Goal: Communication & Community: Answer question/provide support

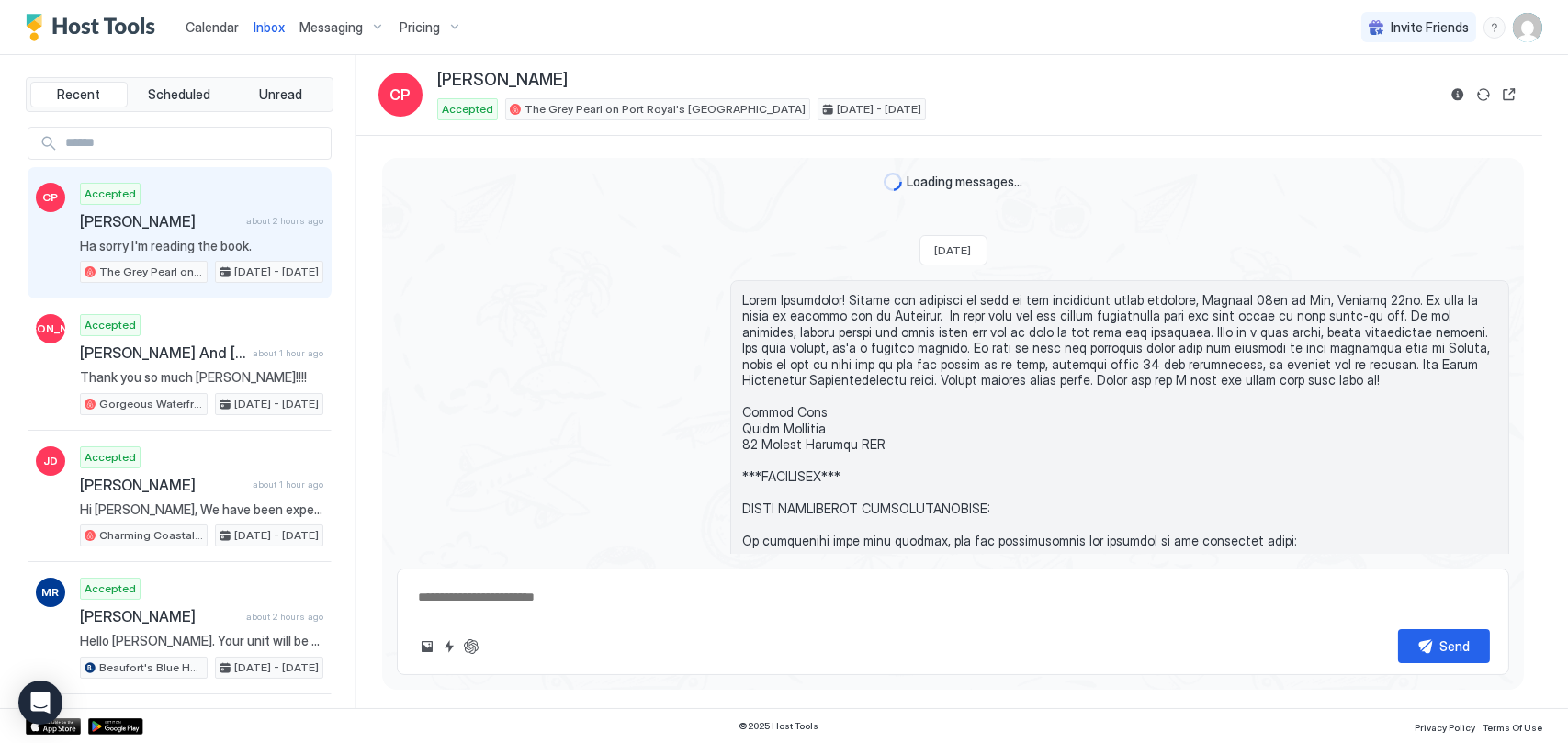
scroll to position [3918, 0]
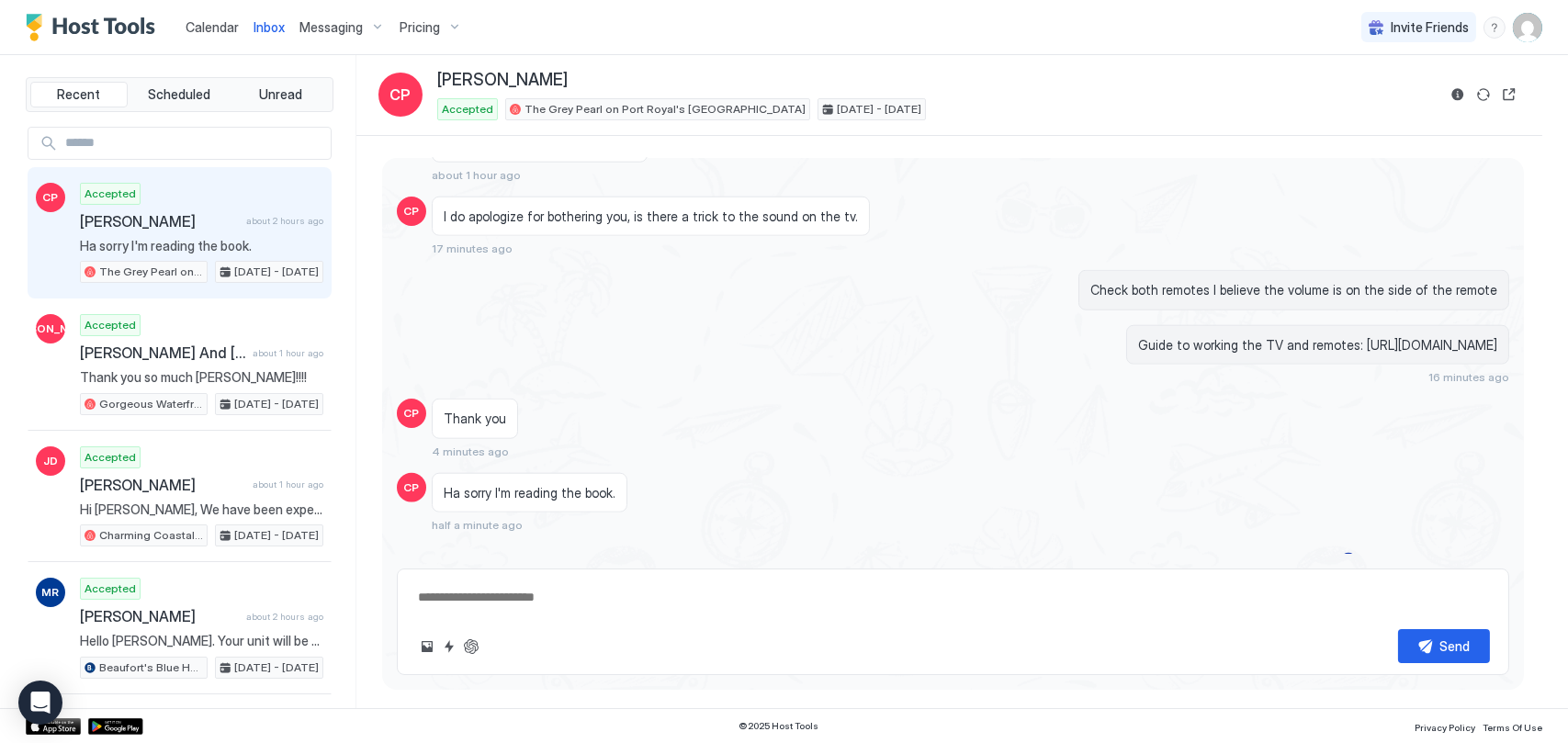
click at [194, 25] on span "Calendar" at bounding box center [211, 27] width 53 height 16
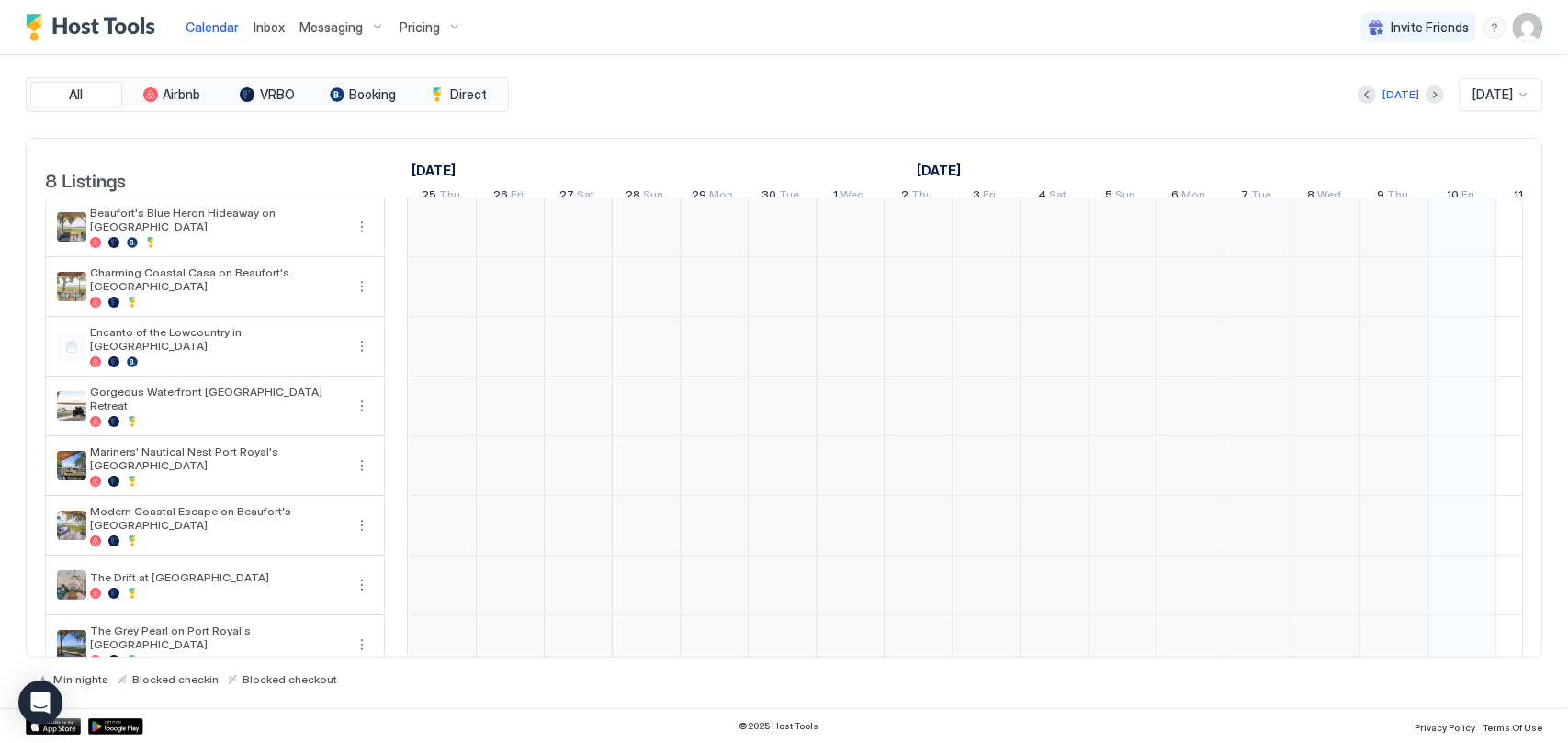
scroll to position [0, 1020]
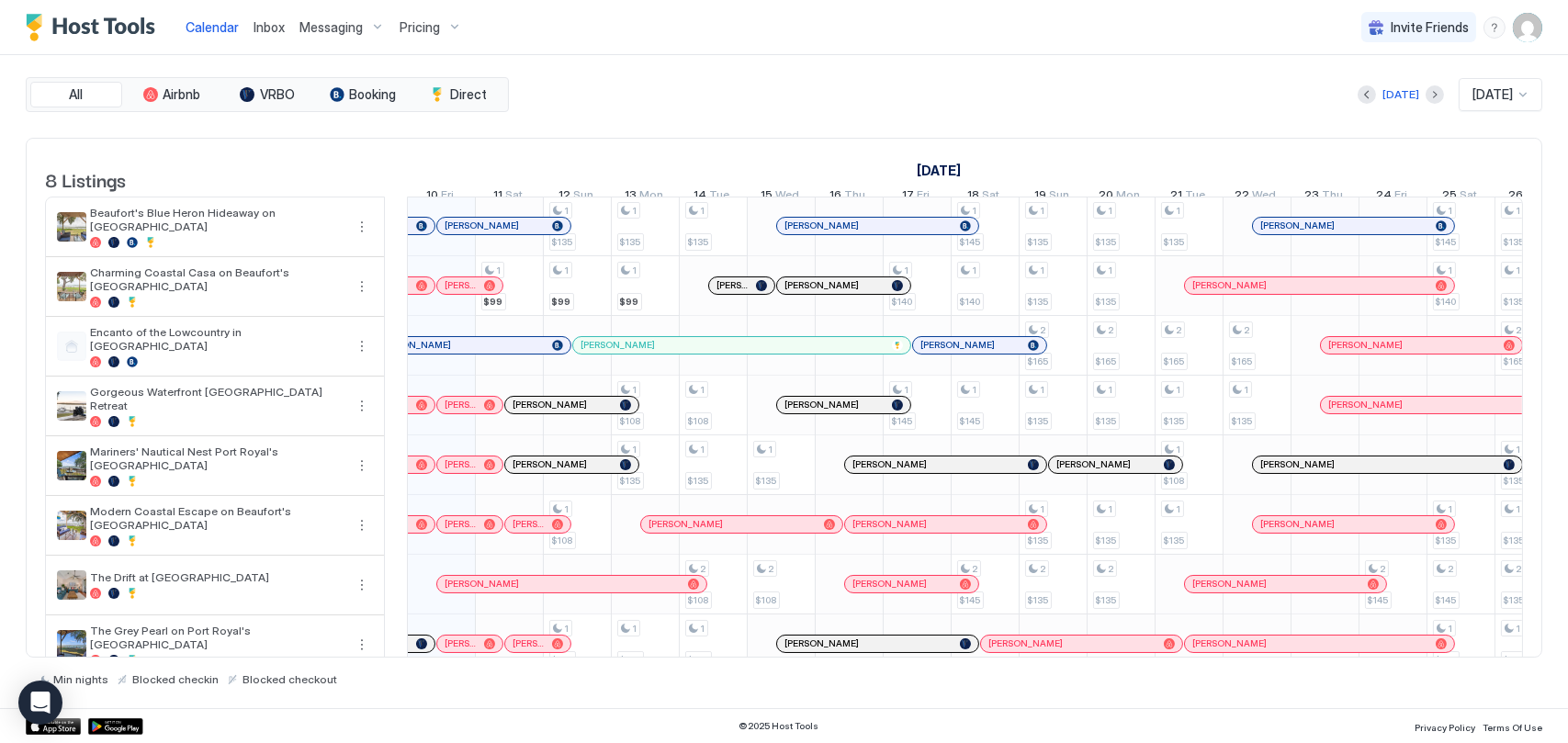
click at [464, 530] on span "[PERSON_NAME]" at bounding box center [461, 523] width 32 height 12
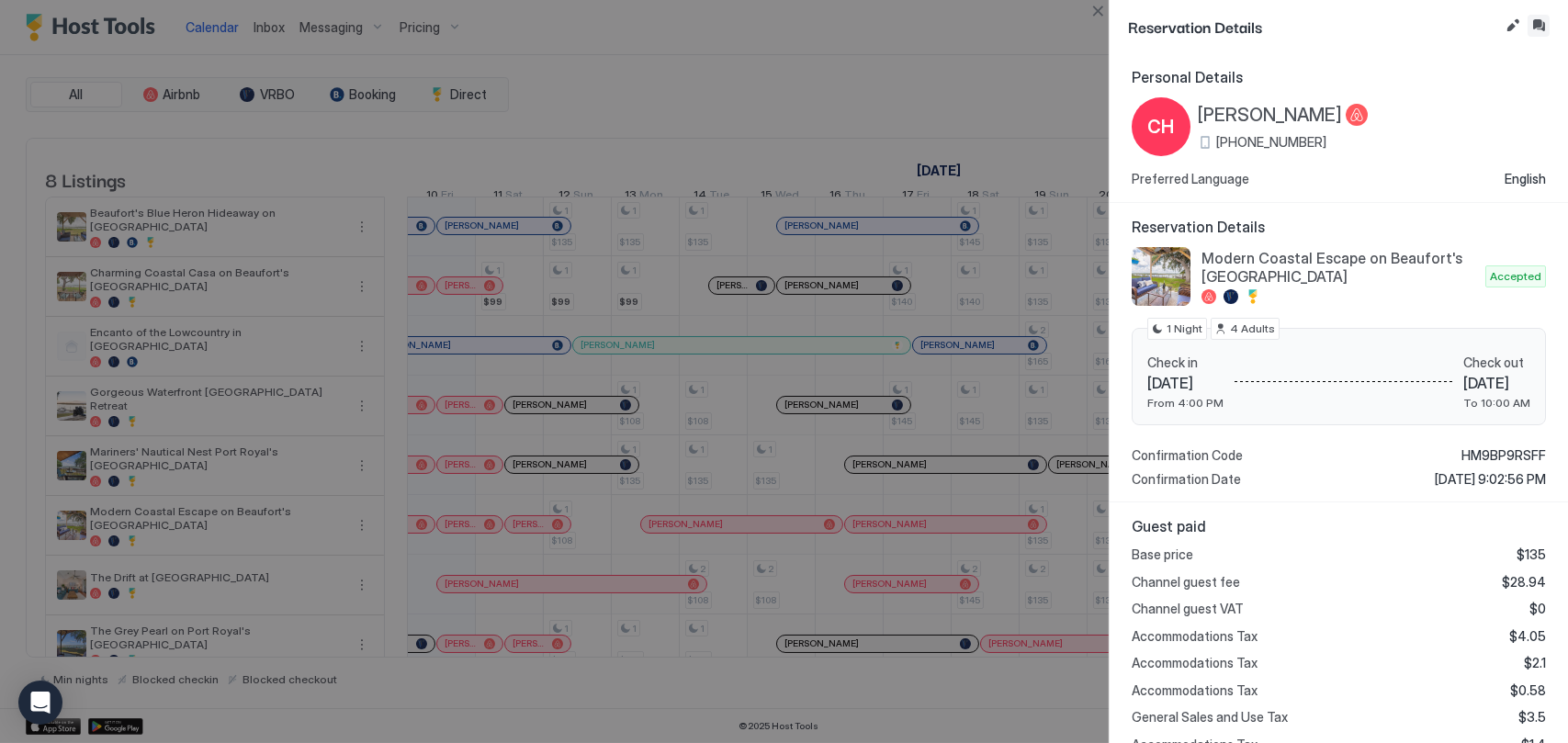
click at [1536, 26] on button "Inbox" at bounding box center [1538, 26] width 22 height 22
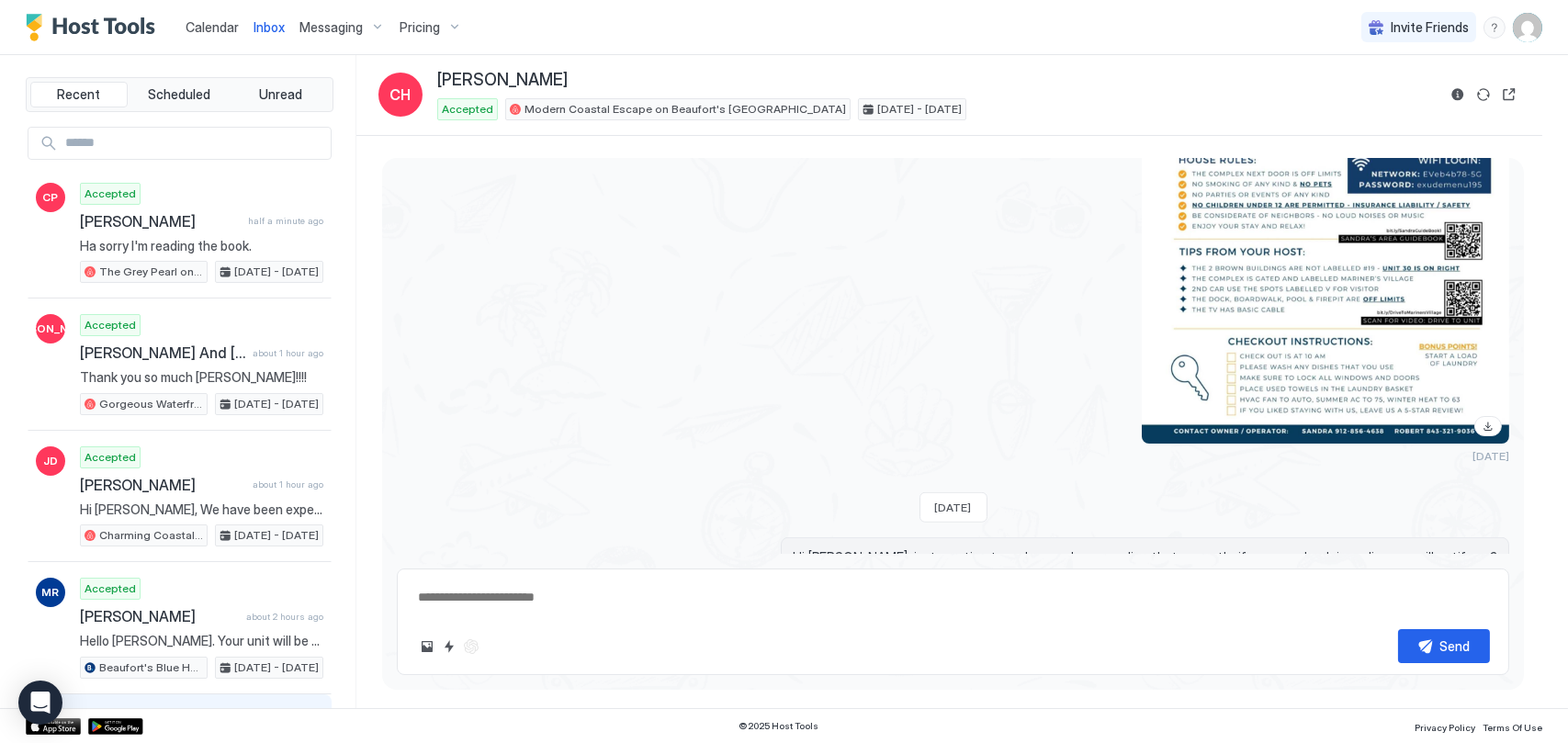
scroll to position [2079, 0]
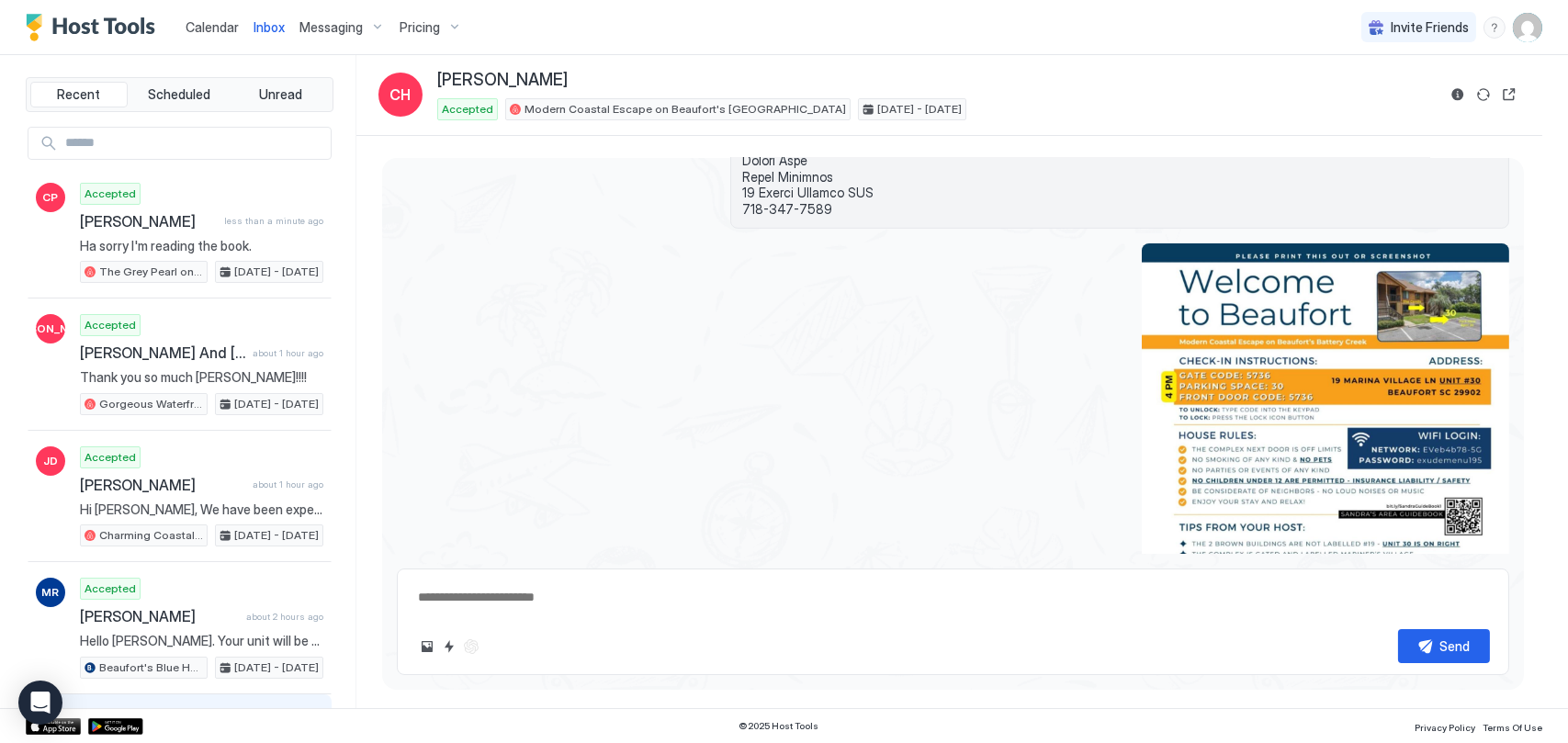
click at [773, 607] on textarea at bounding box center [953, 597] width 1073 height 34
type textarea "**********"
click at [1453, 648] on div "Send" at bounding box center [1455, 646] width 31 height 19
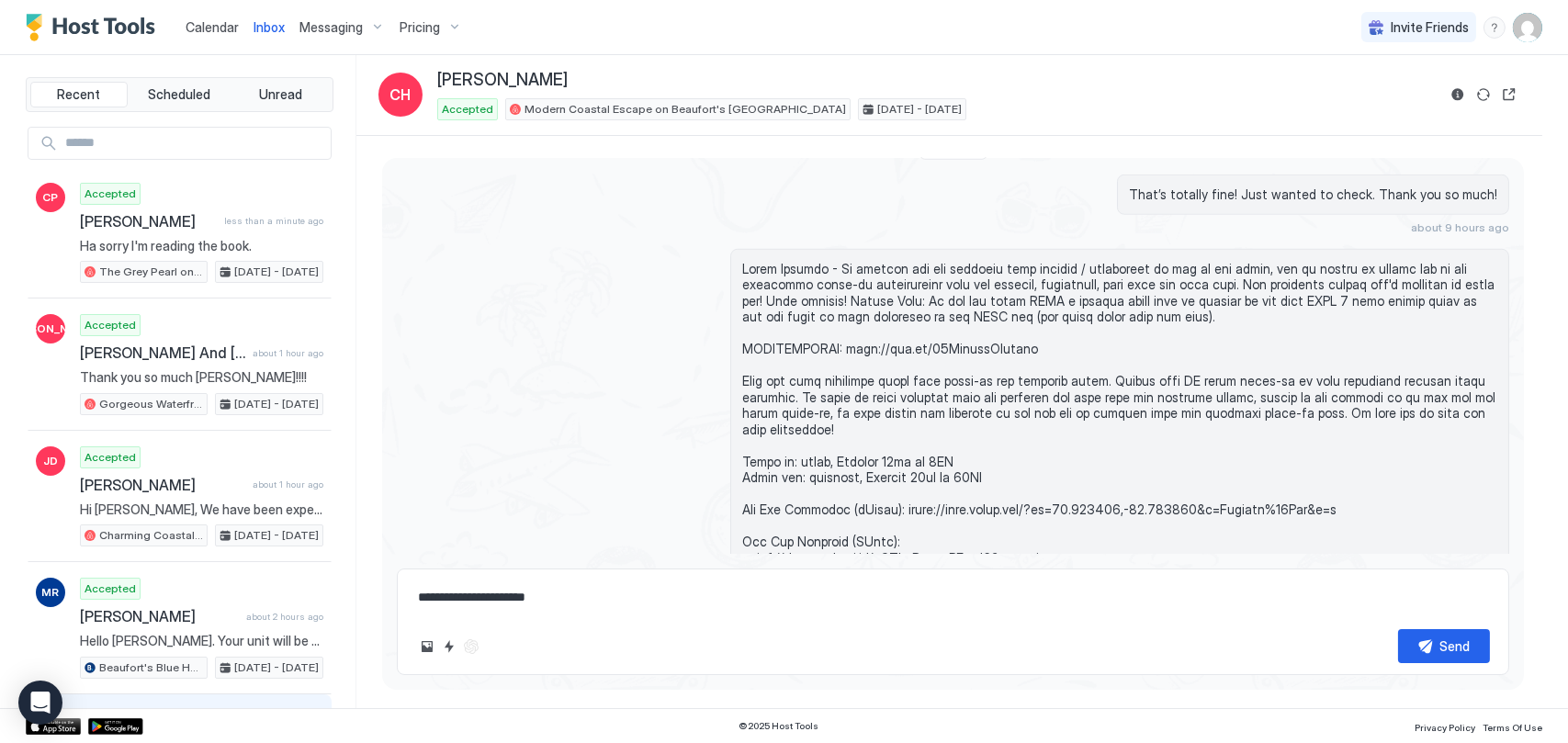
scroll to position [2430, 0]
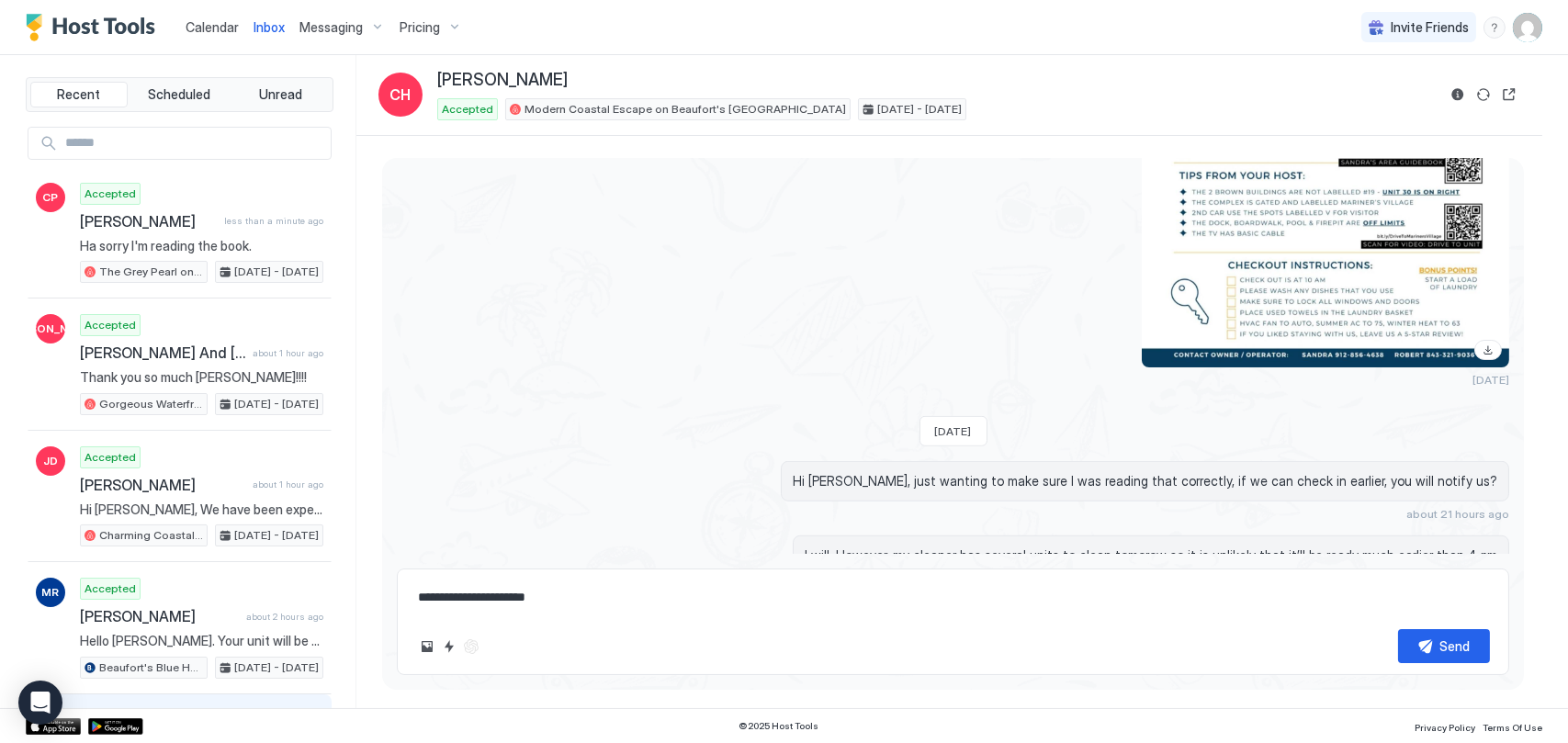
click at [216, 27] on span "Calendar" at bounding box center [211, 27] width 53 height 16
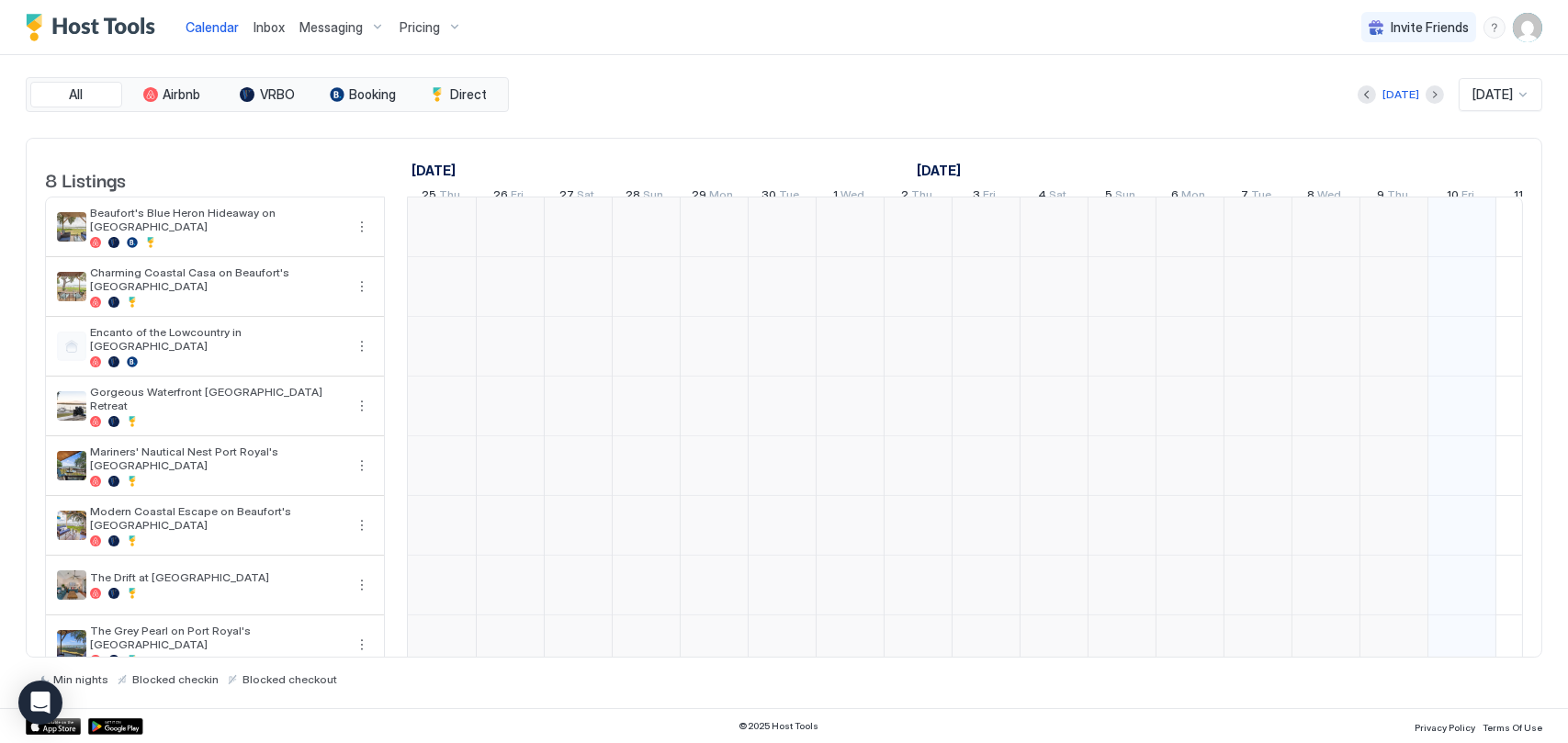
scroll to position [0, 1020]
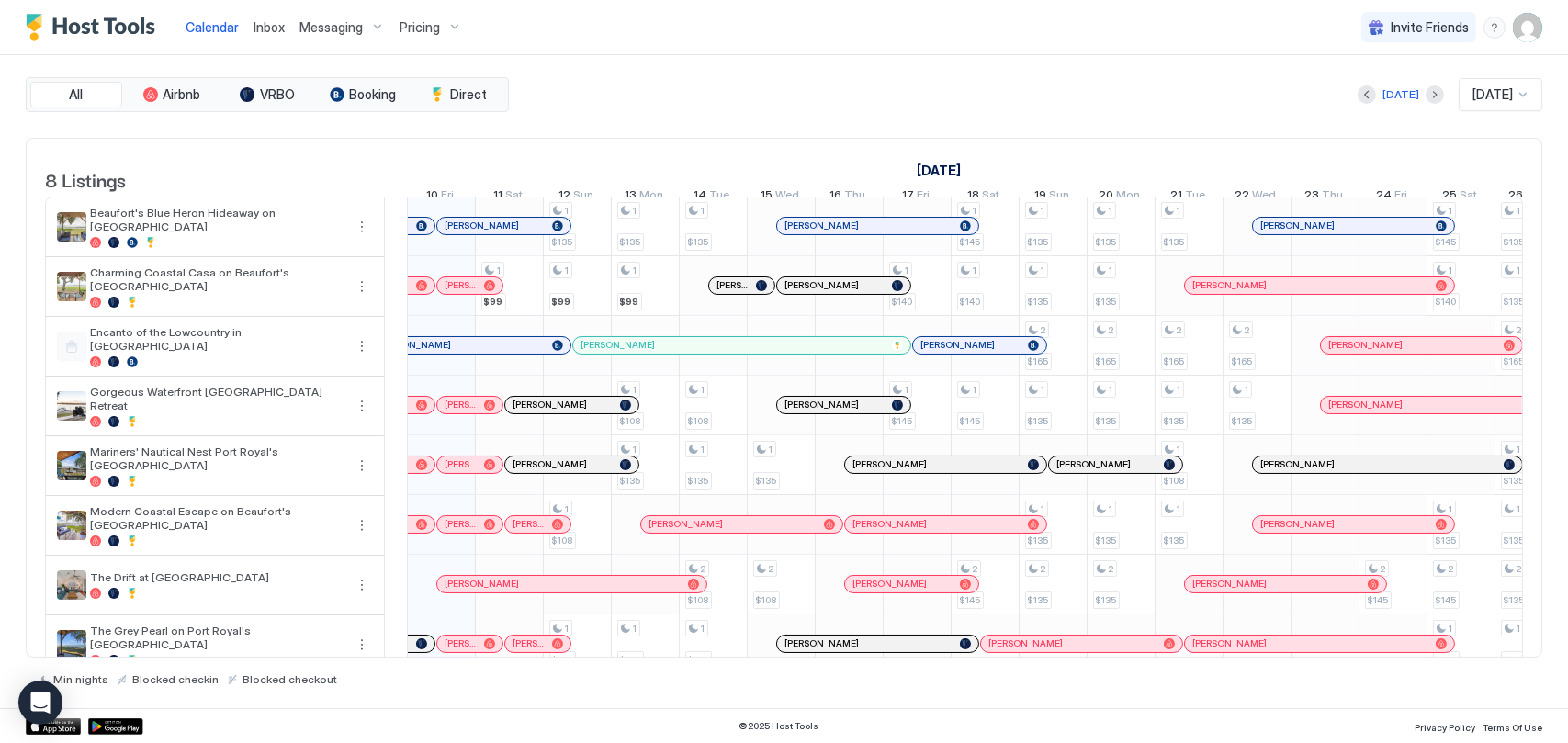
click at [480, 291] on div "[PERSON_NAME]" at bounding box center [470, 284] width 51 height 12
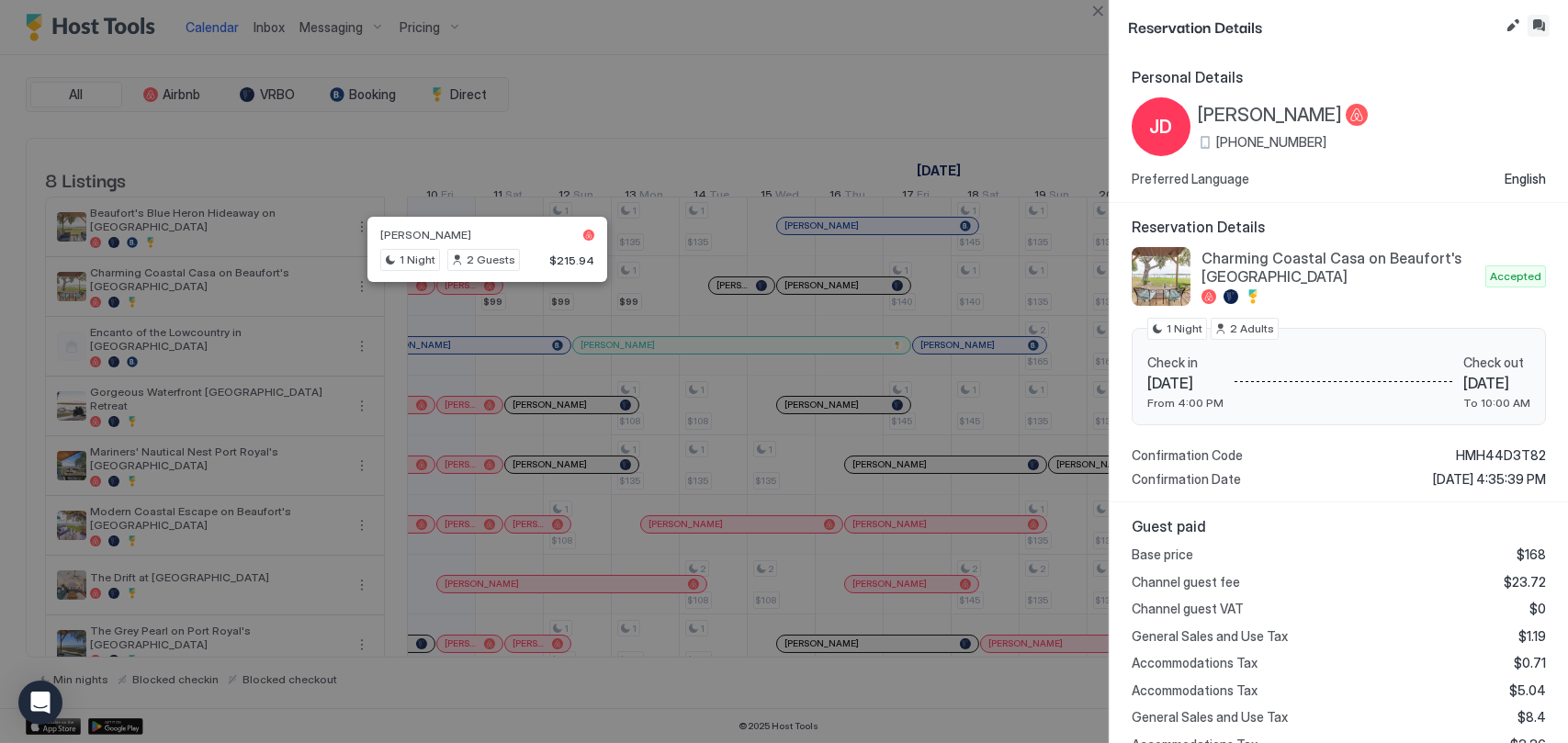
click at [1536, 19] on button "Inbox" at bounding box center [1538, 26] width 22 height 22
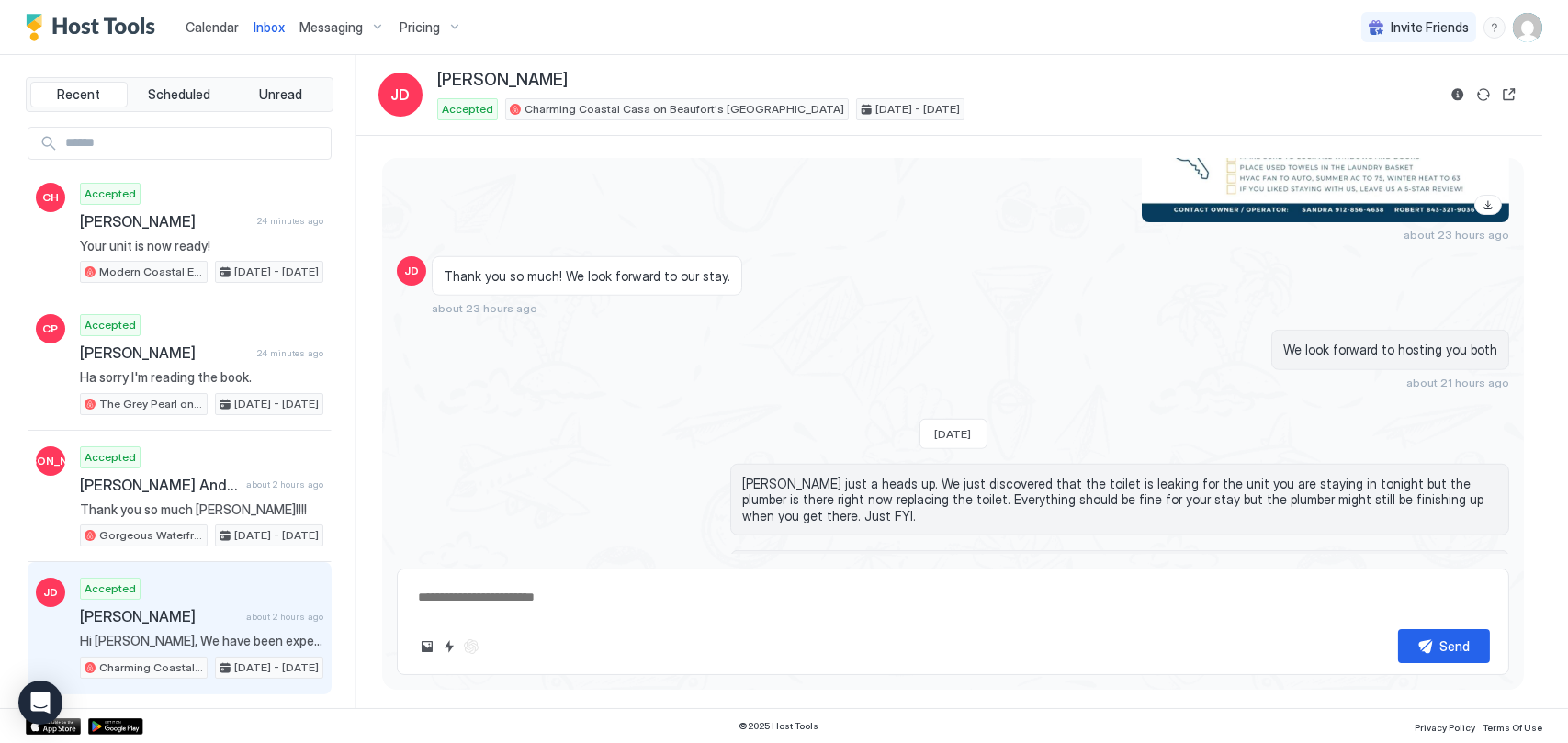
scroll to position [2874, 0]
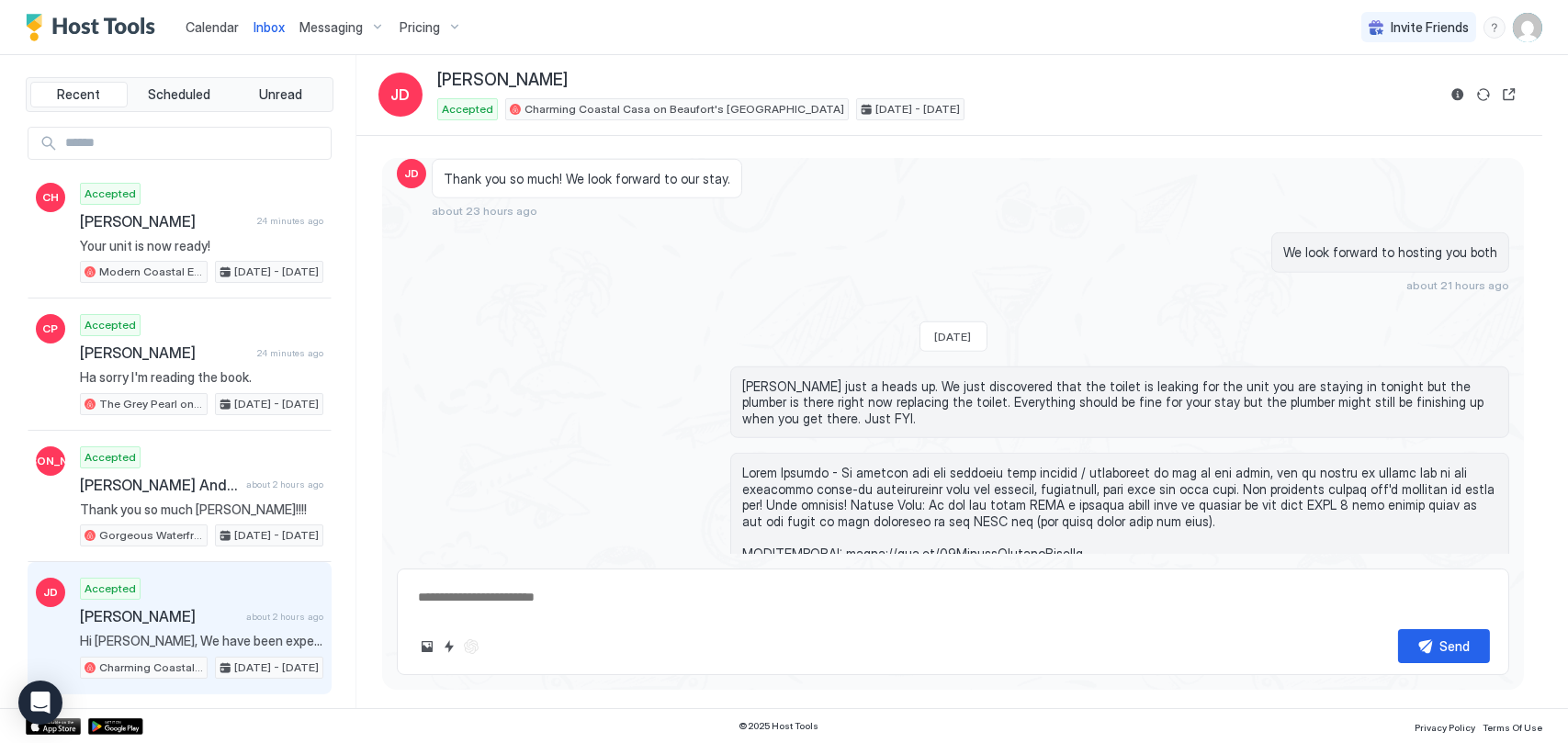
click at [683, 587] on textarea at bounding box center [953, 597] width 1073 height 34
type textarea "*"
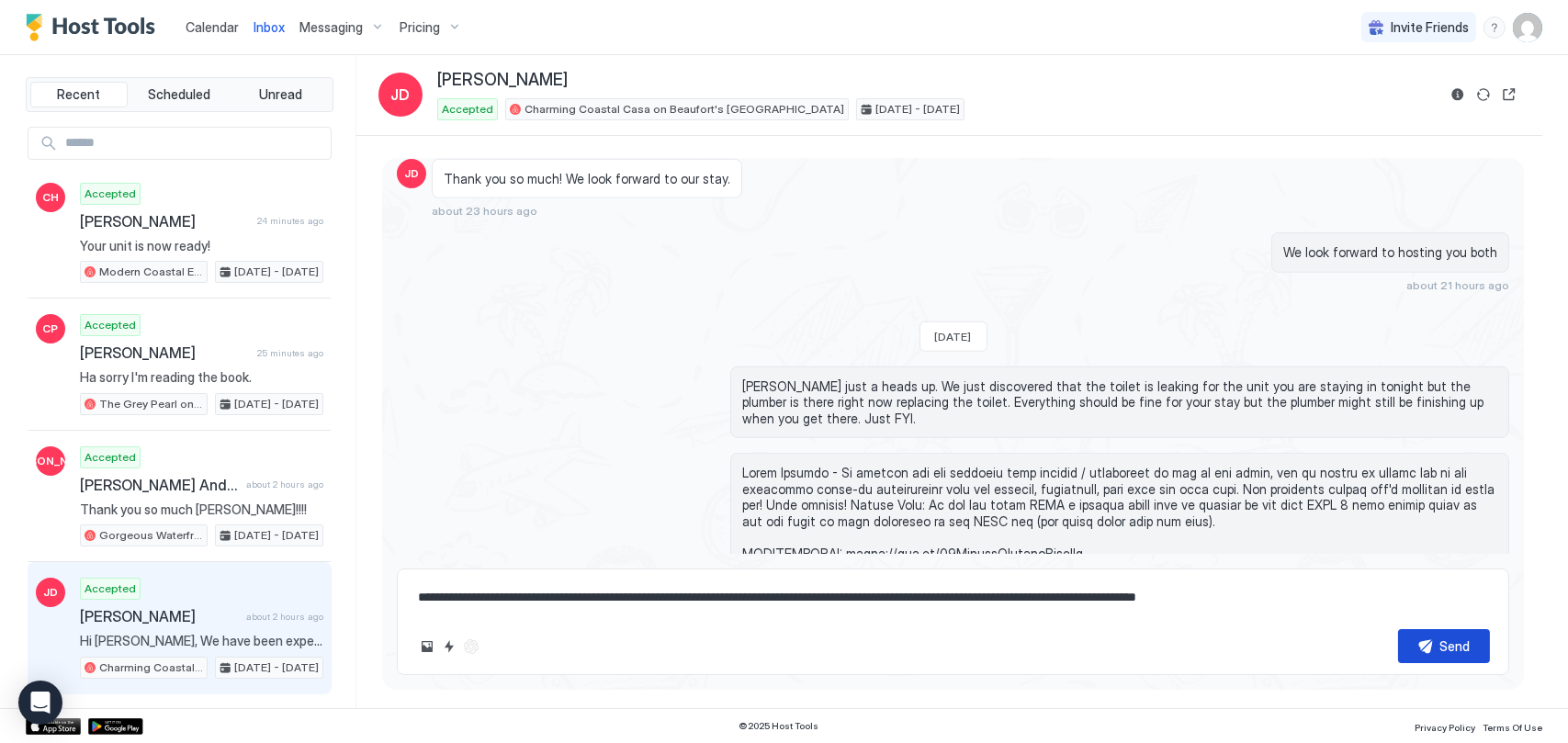
type textarea "**********"
click at [1475, 630] on button "Send" at bounding box center [1443, 646] width 92 height 34
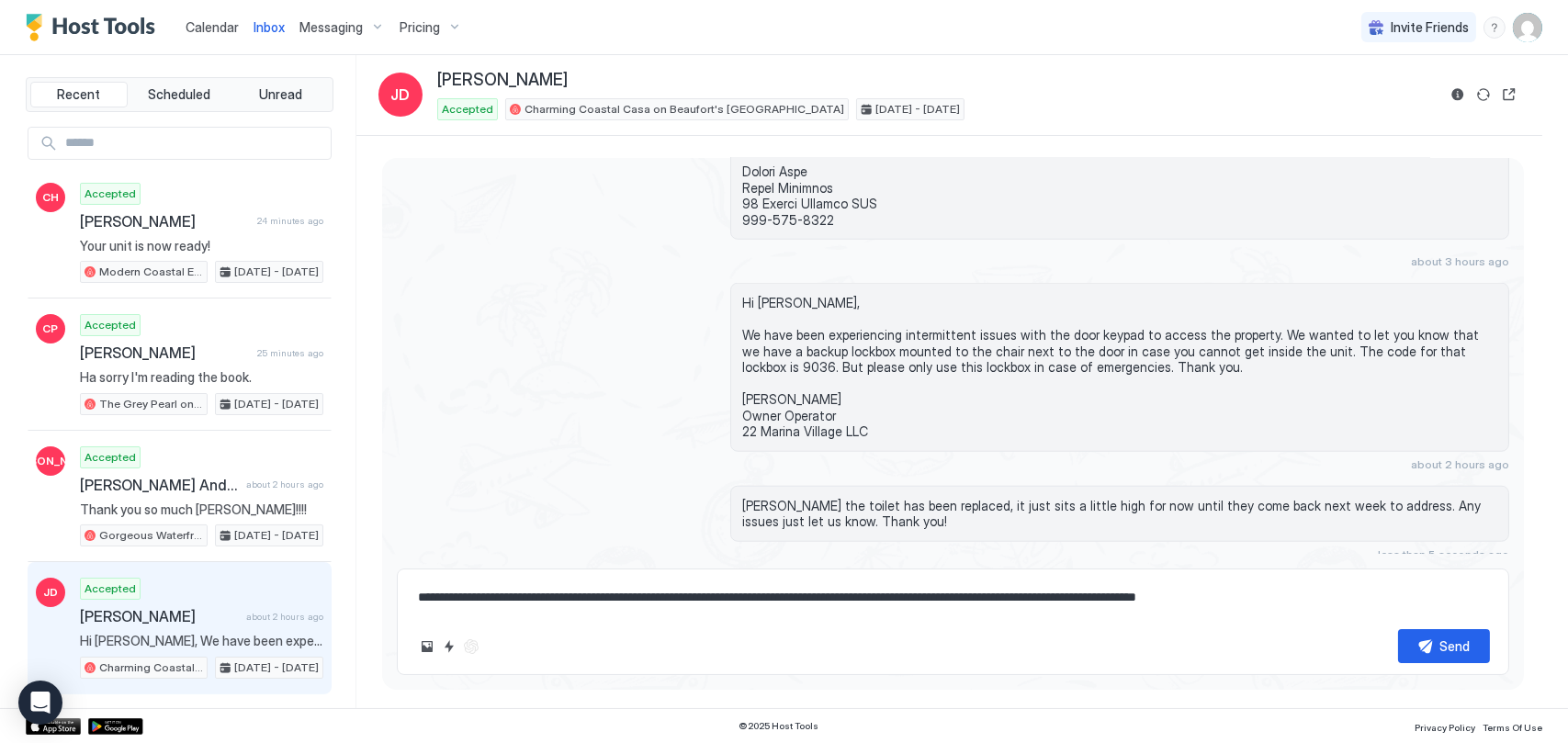
scroll to position [3607, 0]
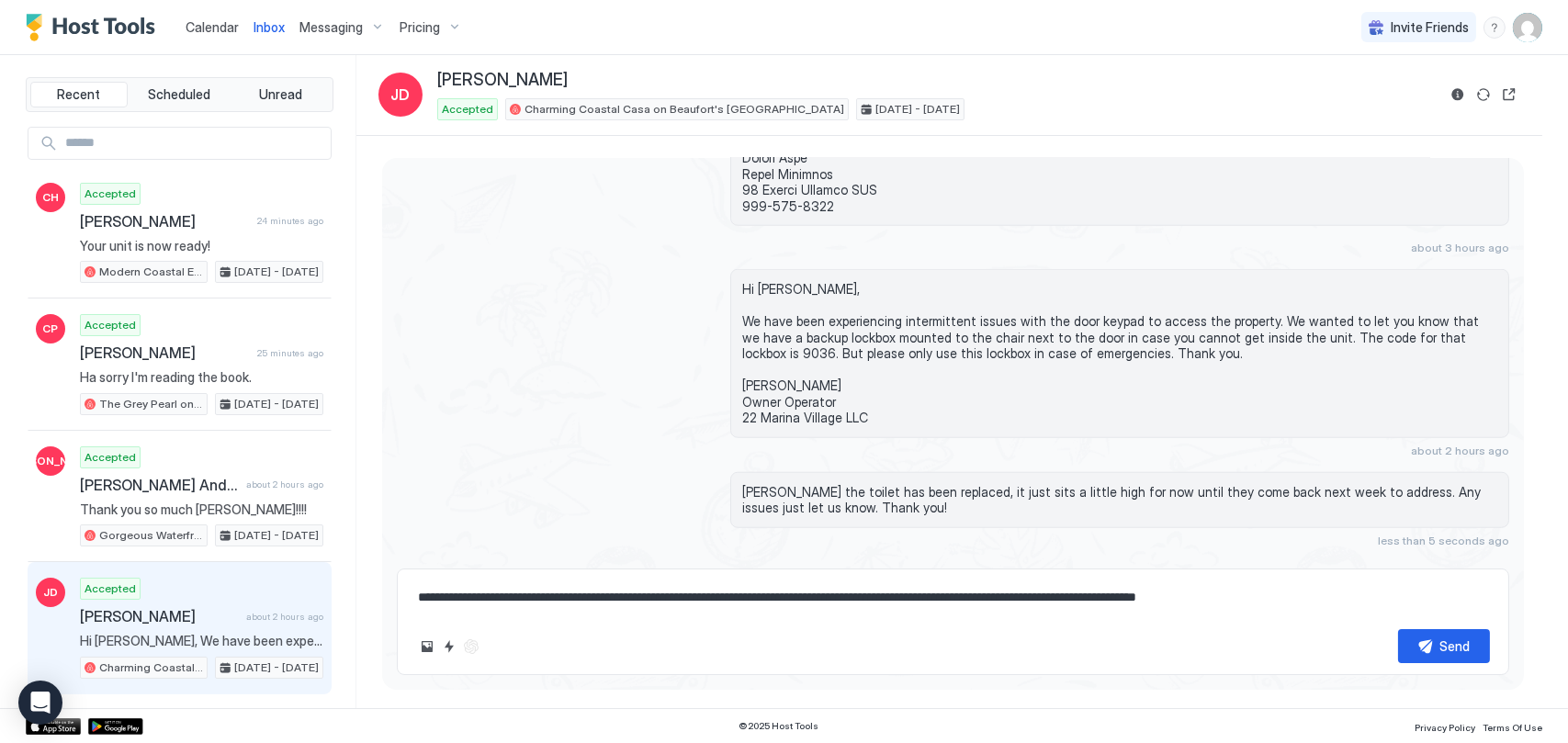
click at [908, 588] on textarea "**********" at bounding box center [953, 597] width 1073 height 34
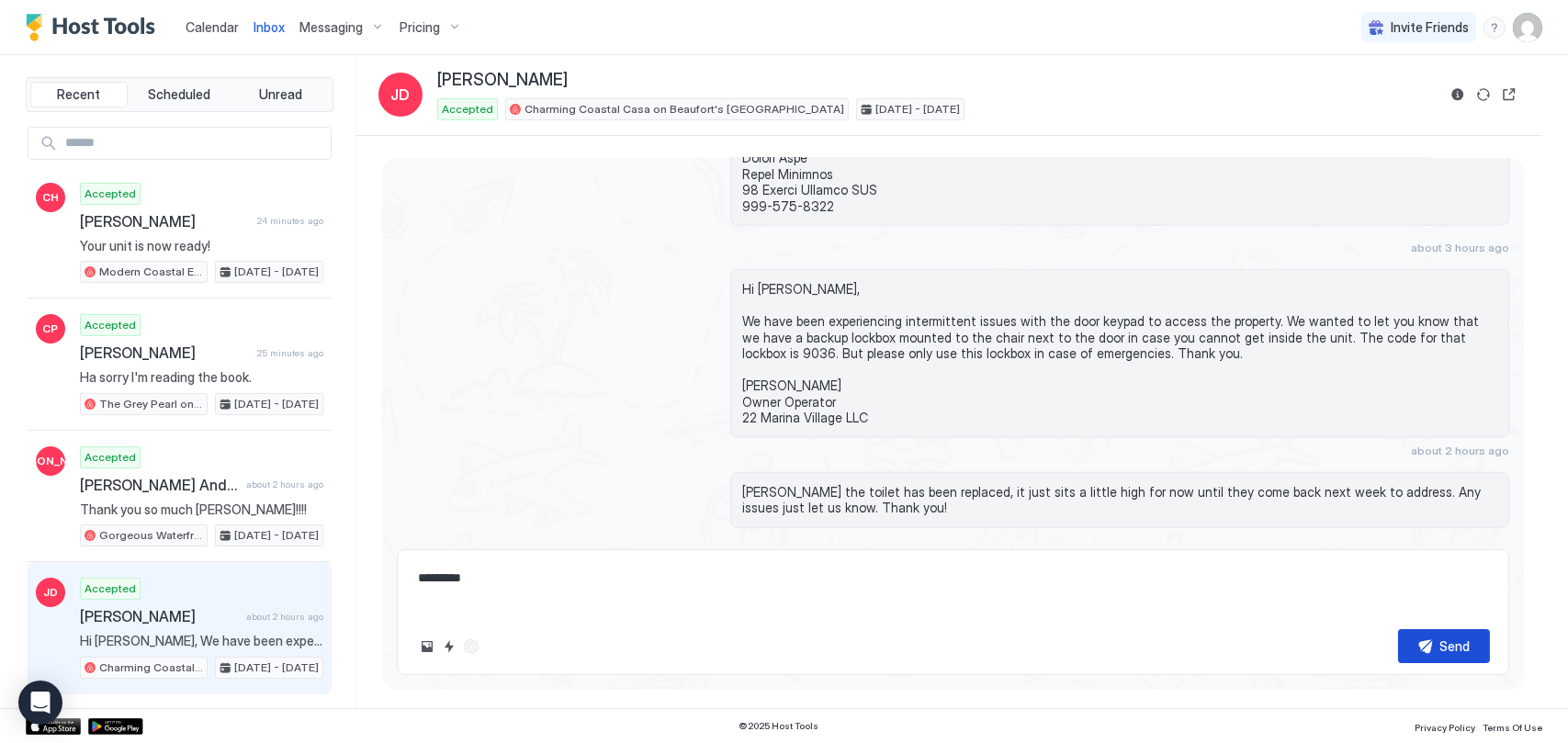
type textarea "********"
click at [1427, 648] on button "Send" at bounding box center [1443, 646] width 92 height 34
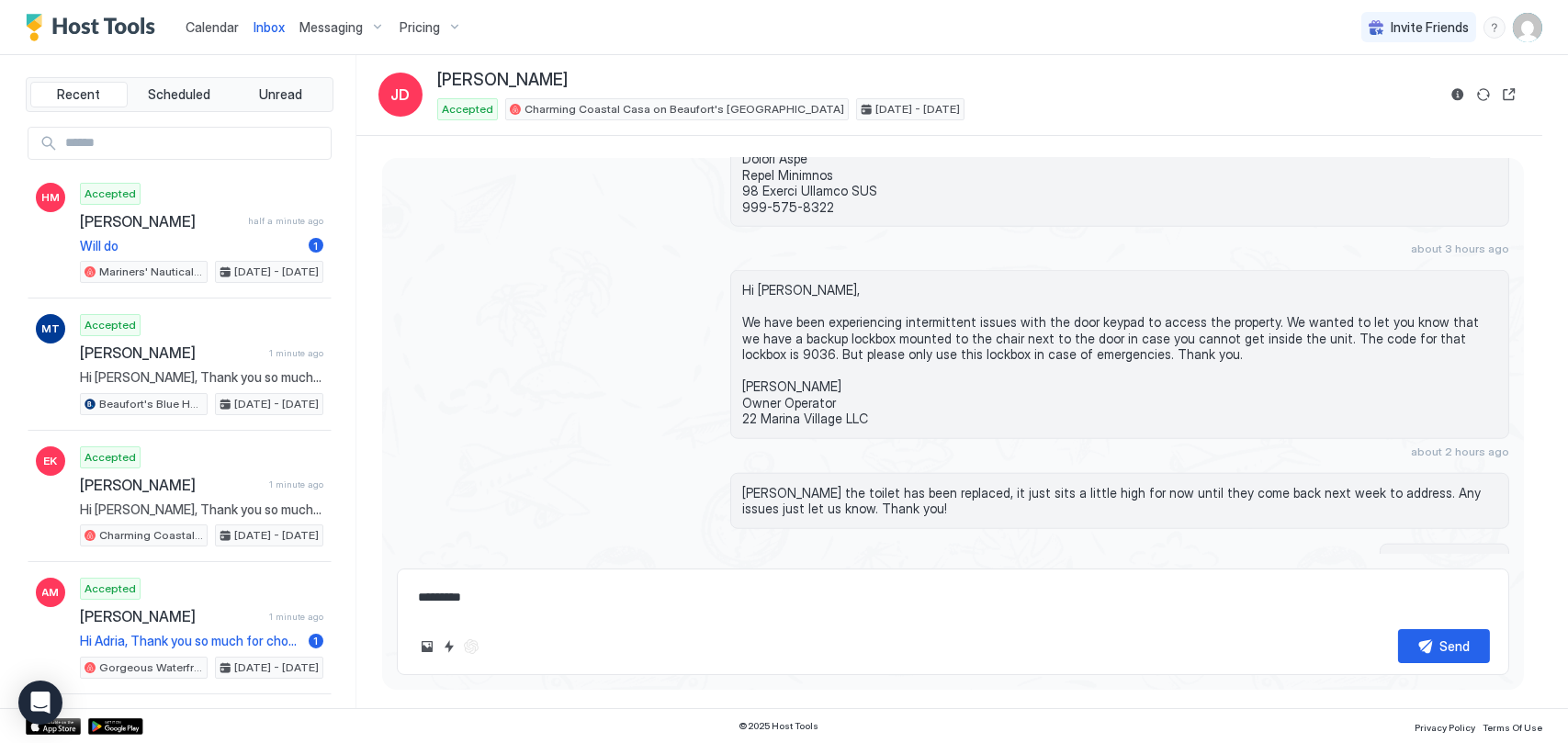
scroll to position [3660, 0]
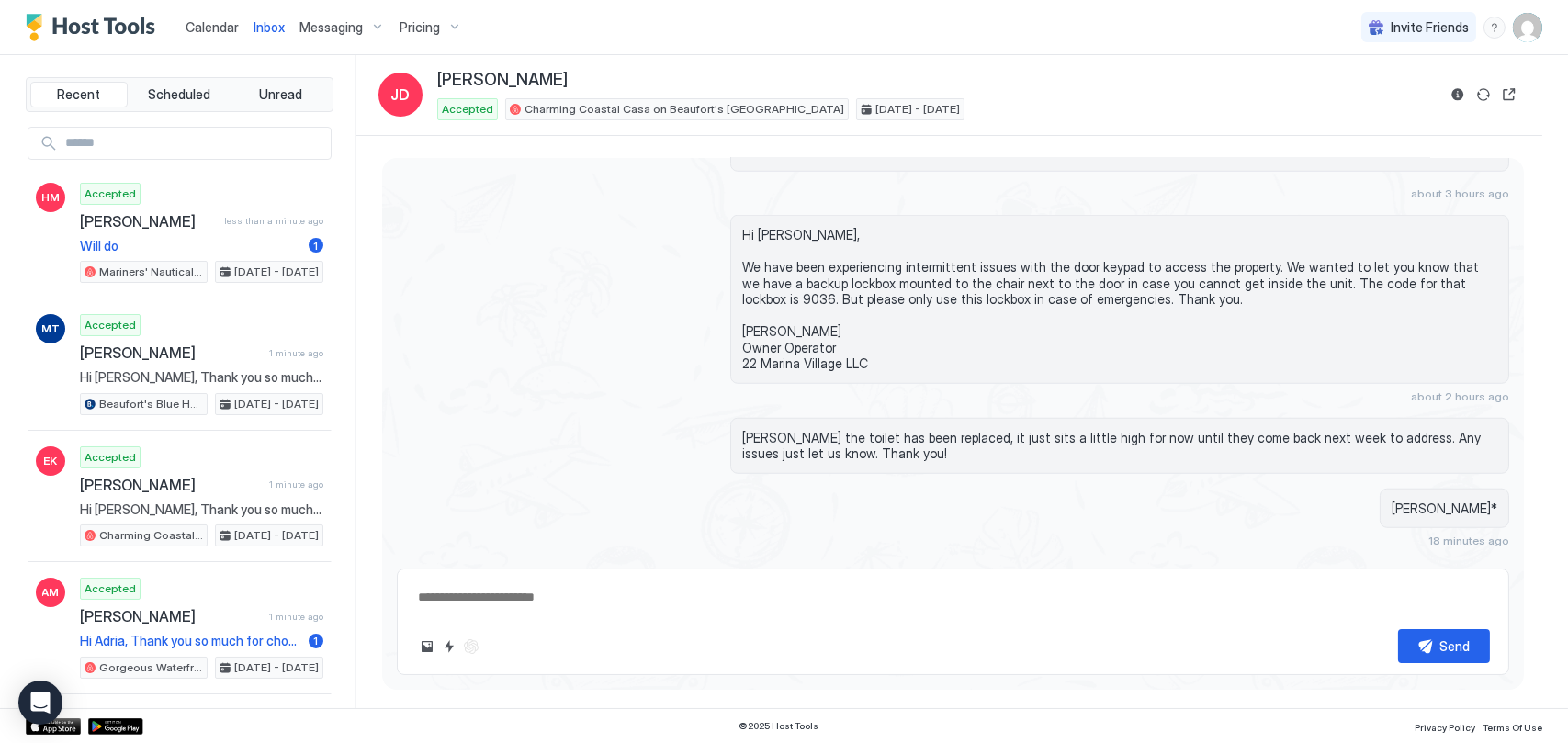
scroll to position [3204, 0]
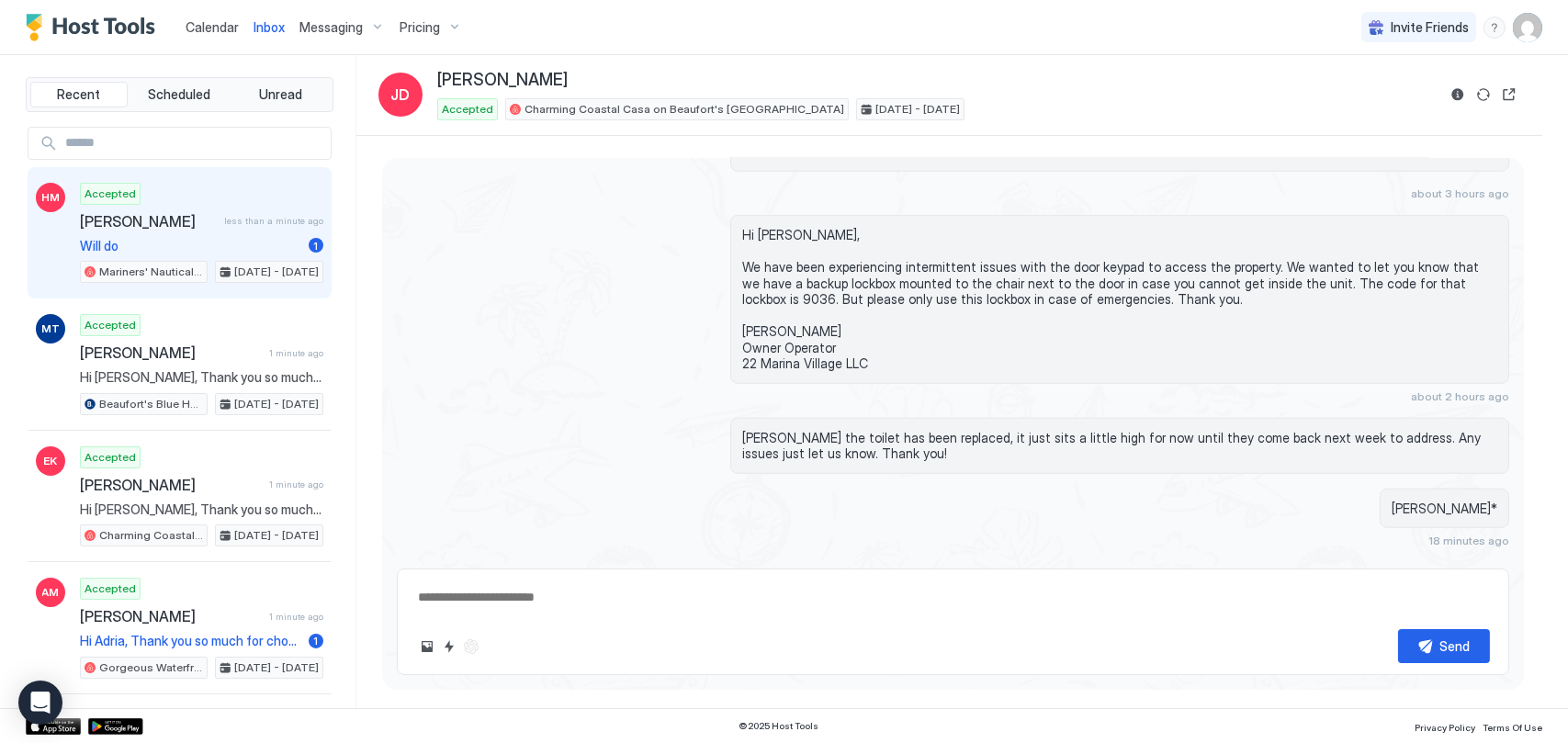
click at [205, 231] on div "Accepted Heather Mosier less than a minute ago Will do 1 Mariners' Nautical Nes…" at bounding box center [201, 233] width 244 height 101
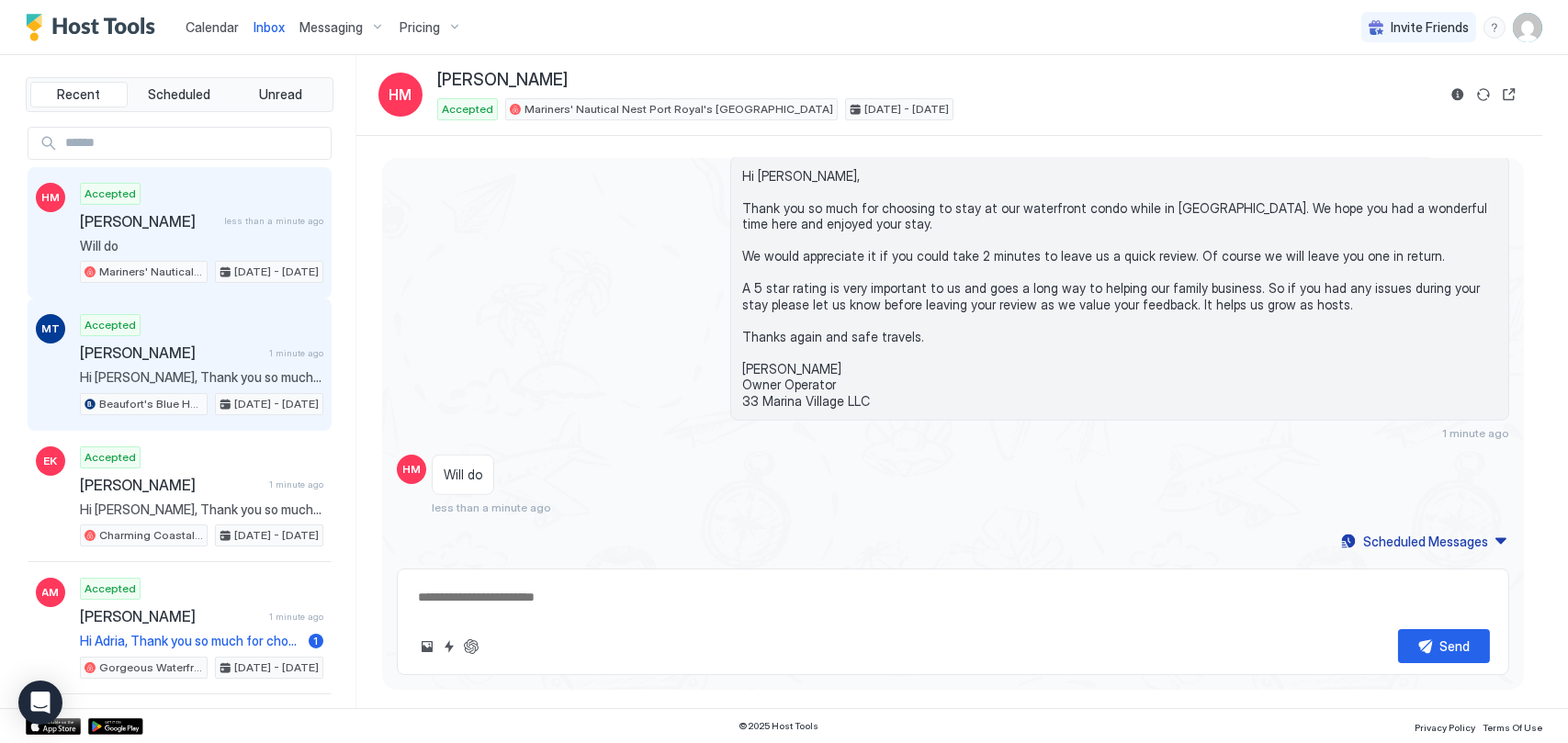
click at [195, 306] on div "MT Accepted Margaruite Taylor 1 minute ago Hi Margaruite, Thank you so much for…" at bounding box center [180, 364] width 304 height 132
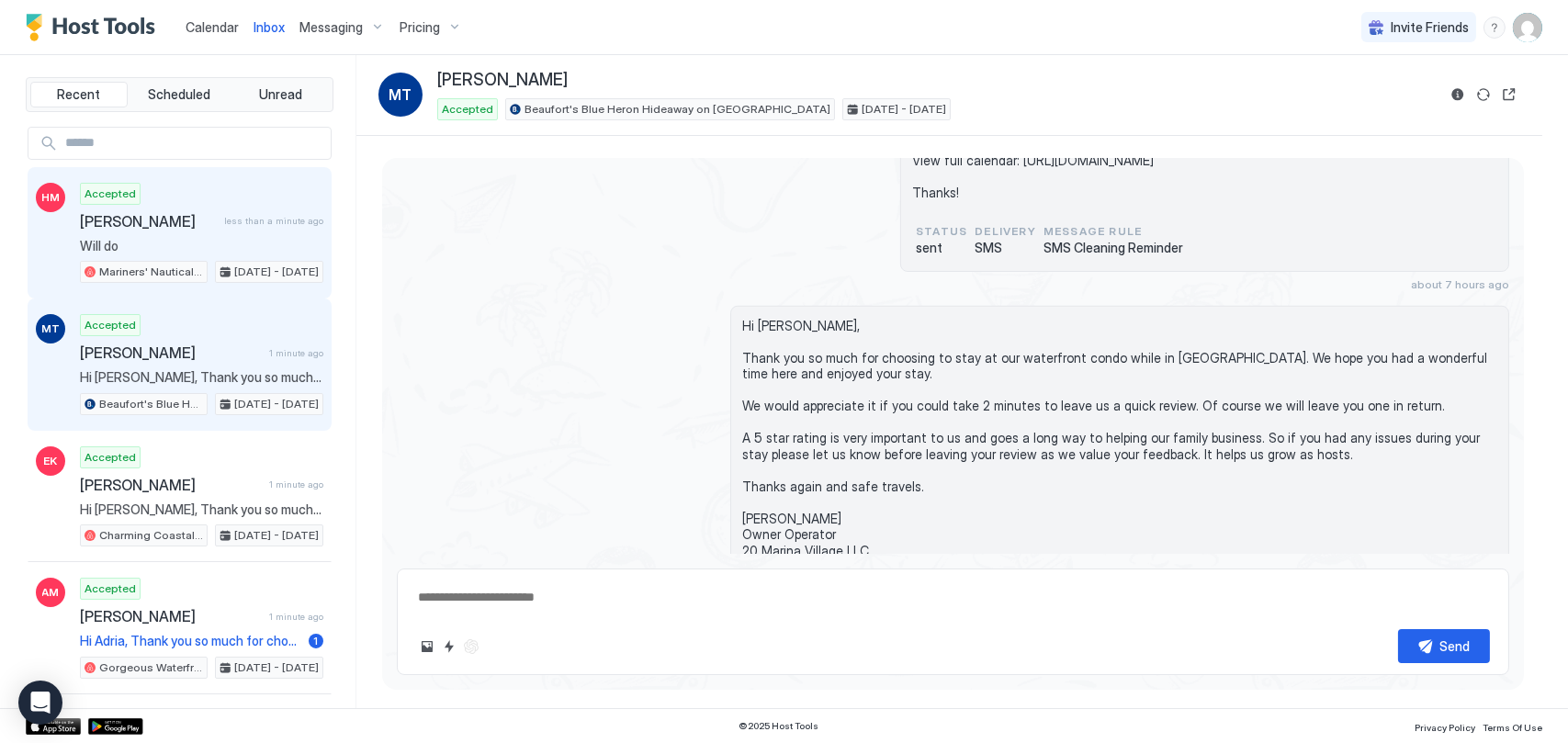
click at [196, 222] on span "[PERSON_NAME]" at bounding box center [148, 221] width 137 height 19
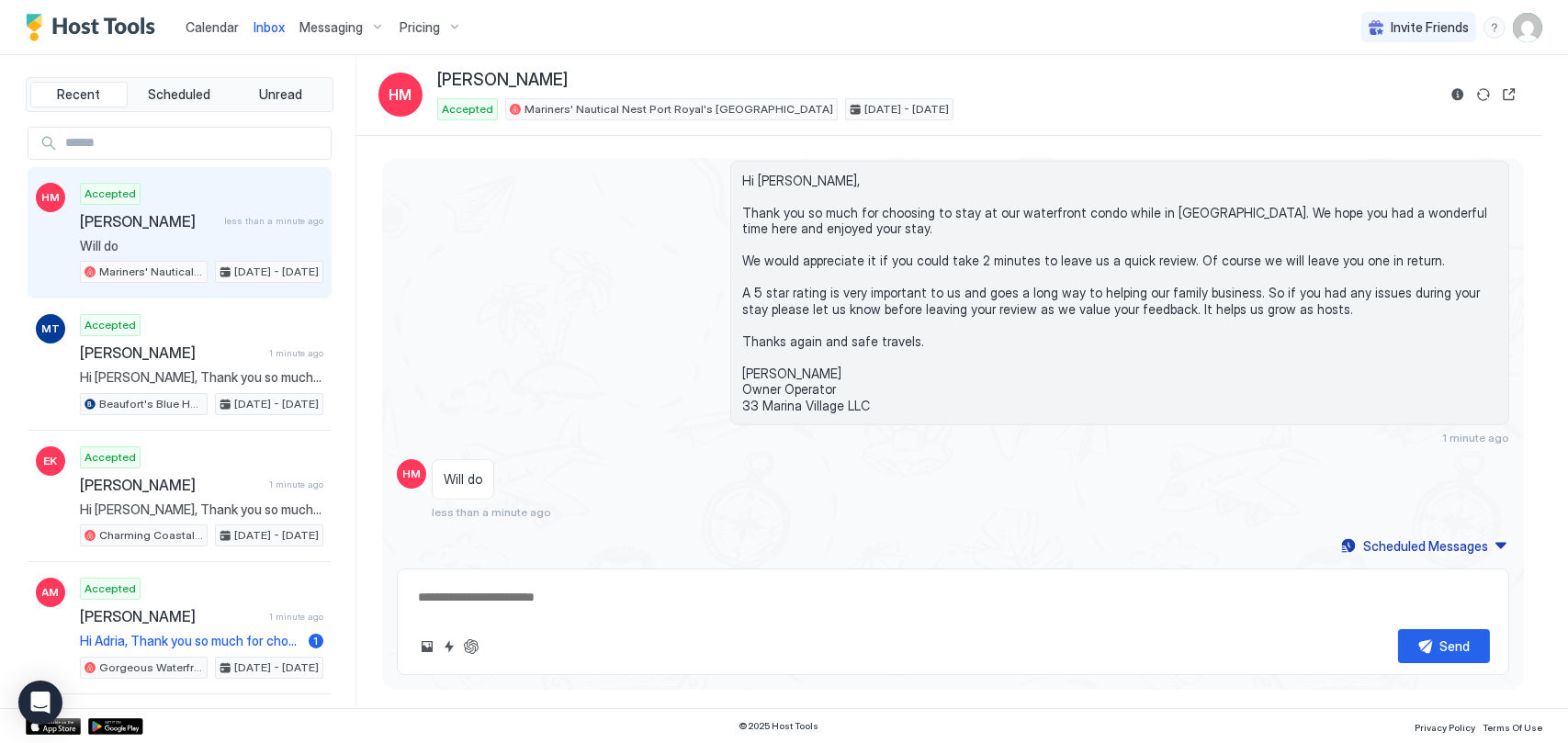
scroll to position [3100, 0]
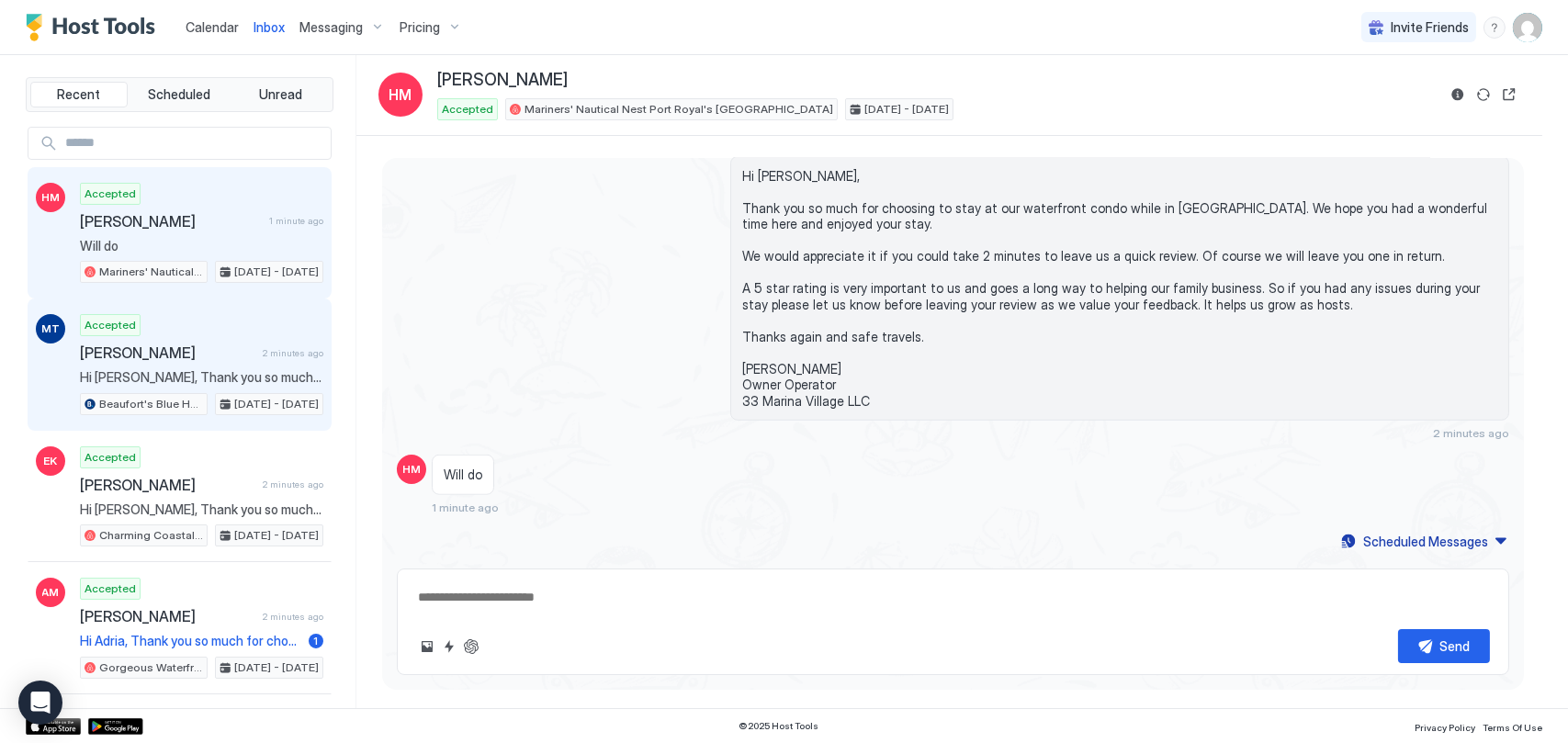
type textarea "*"
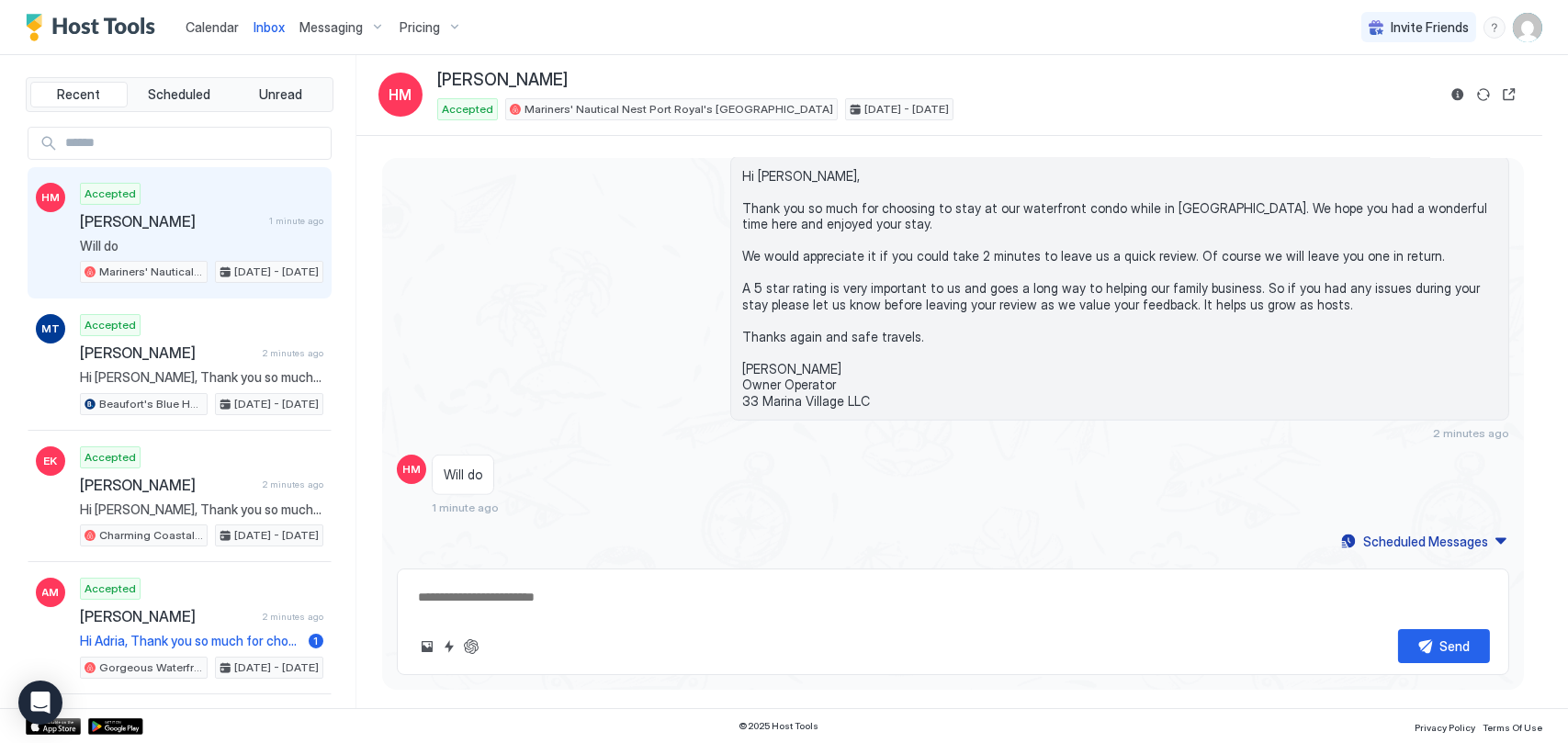
click at [187, 31] on span "Calendar" at bounding box center [211, 27] width 53 height 16
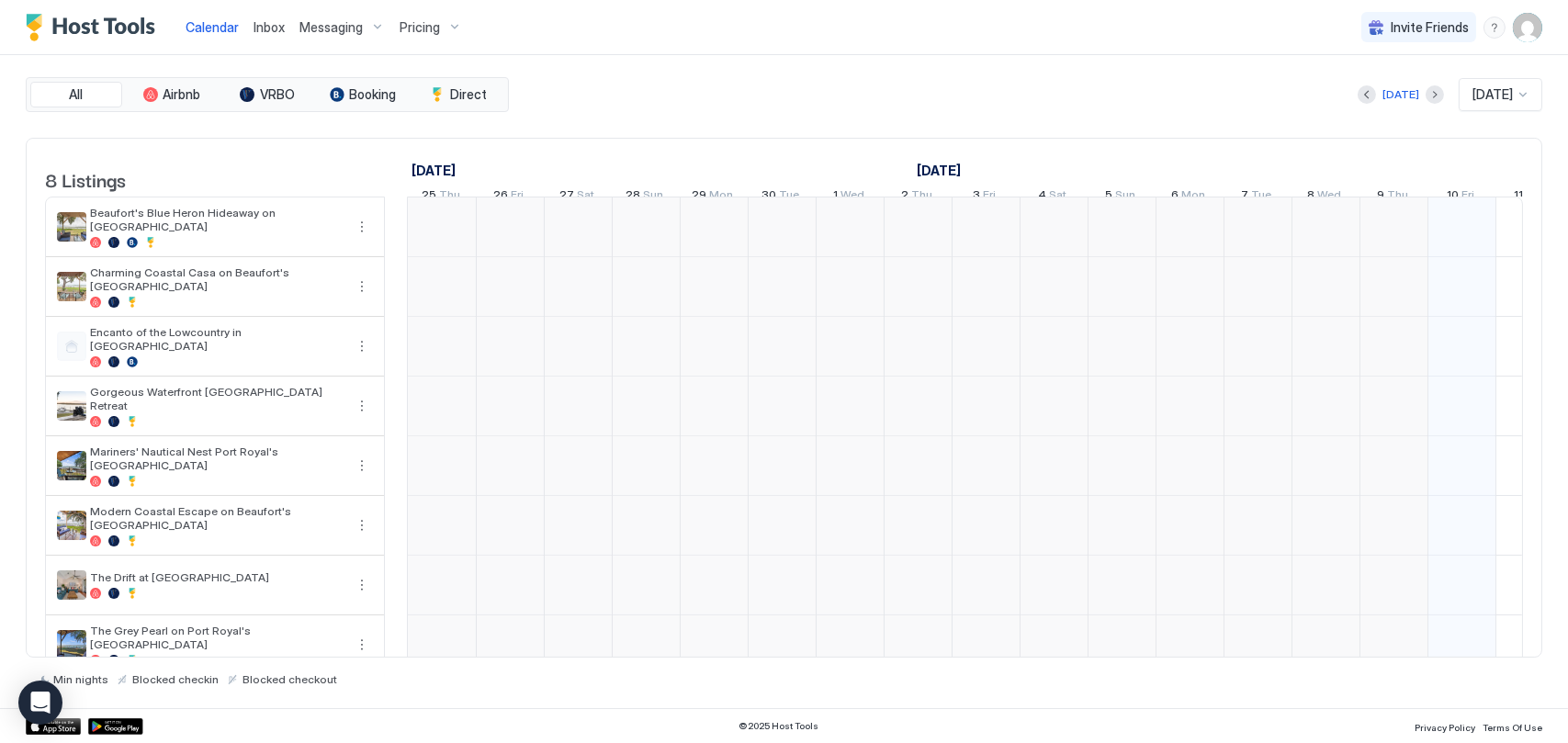
scroll to position [0, 1020]
